Goal: Navigation & Orientation: Find specific page/section

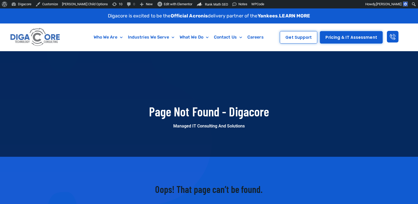
click at [157, 97] on div at bounding box center [209, 104] width 418 height 106
